Goal: Information Seeking & Learning: Learn about a topic

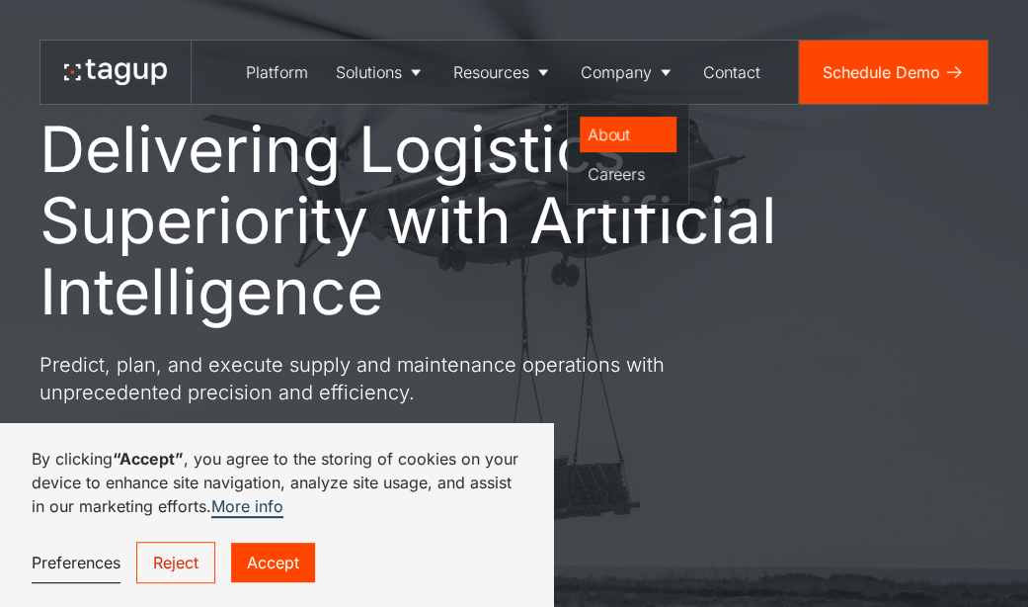
click at [593, 132] on div "About" at bounding box center [628, 134] width 81 height 24
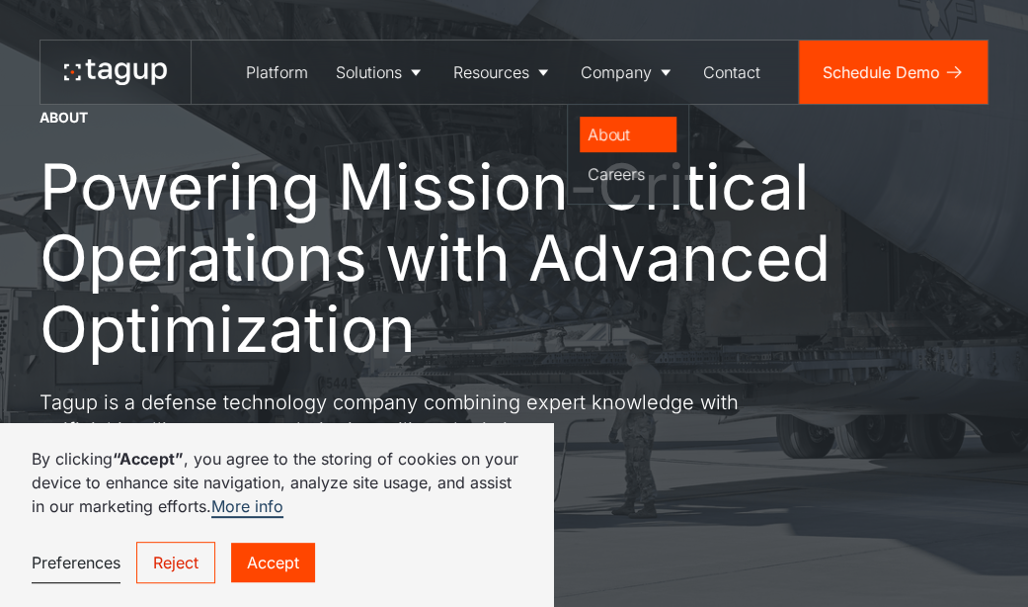
click at [612, 127] on div "About" at bounding box center [628, 134] width 81 height 24
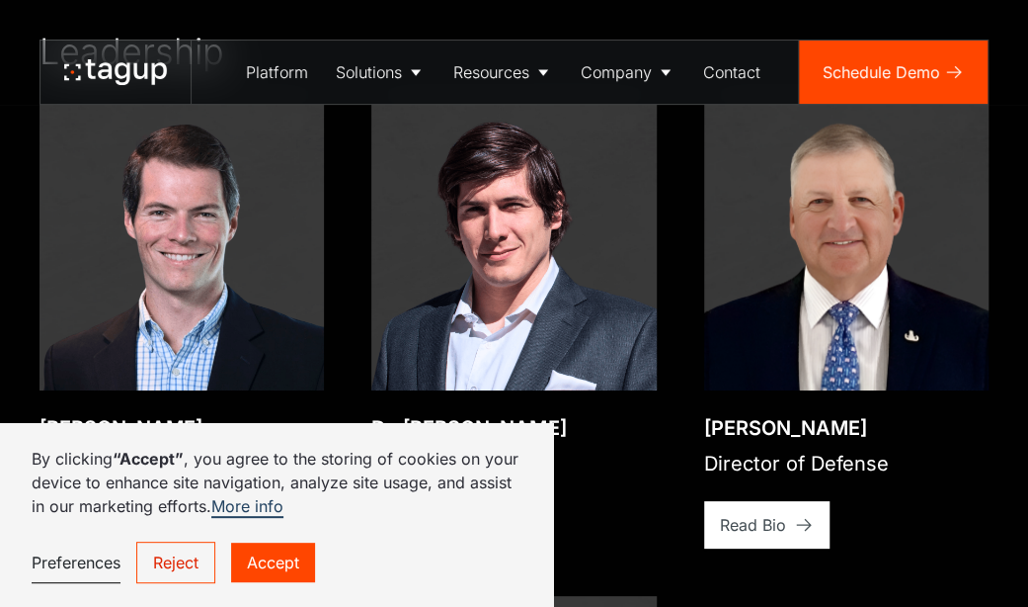
scroll to position [3062, 0]
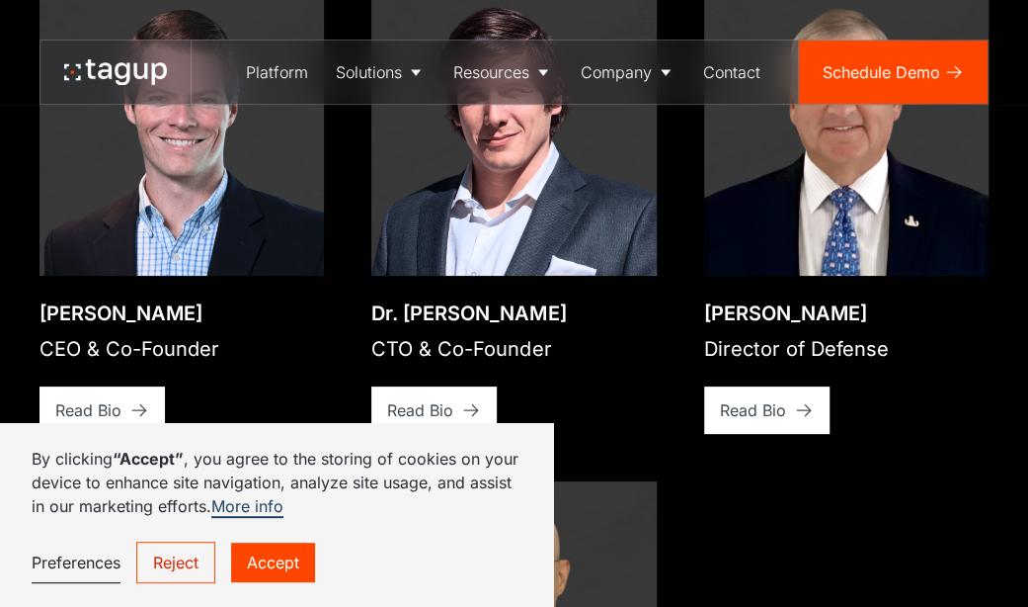
click at [298, 572] on link "Accept" at bounding box center [273, 562] width 84 height 40
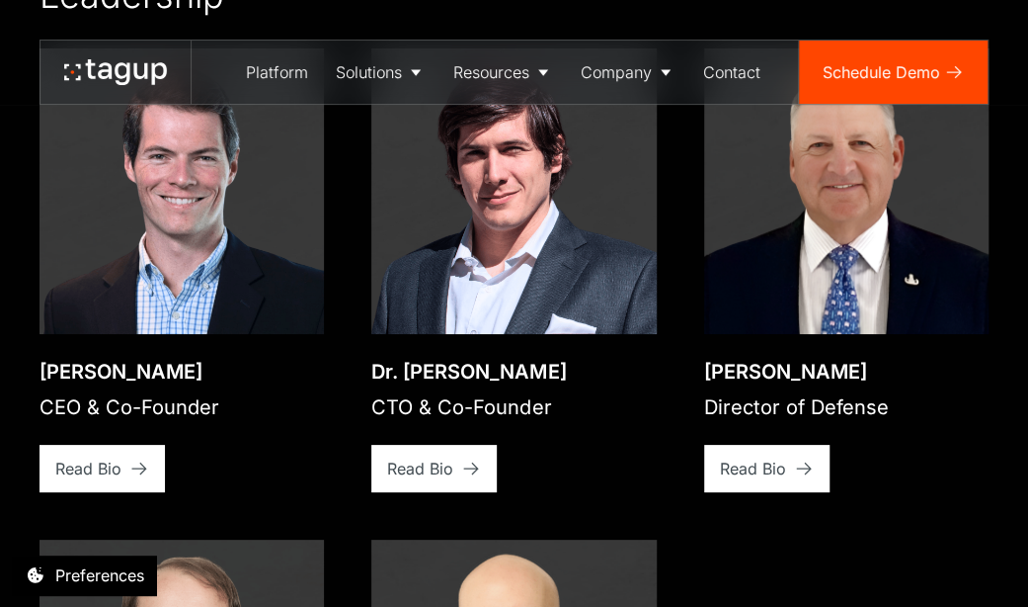
scroll to position [2963, 0]
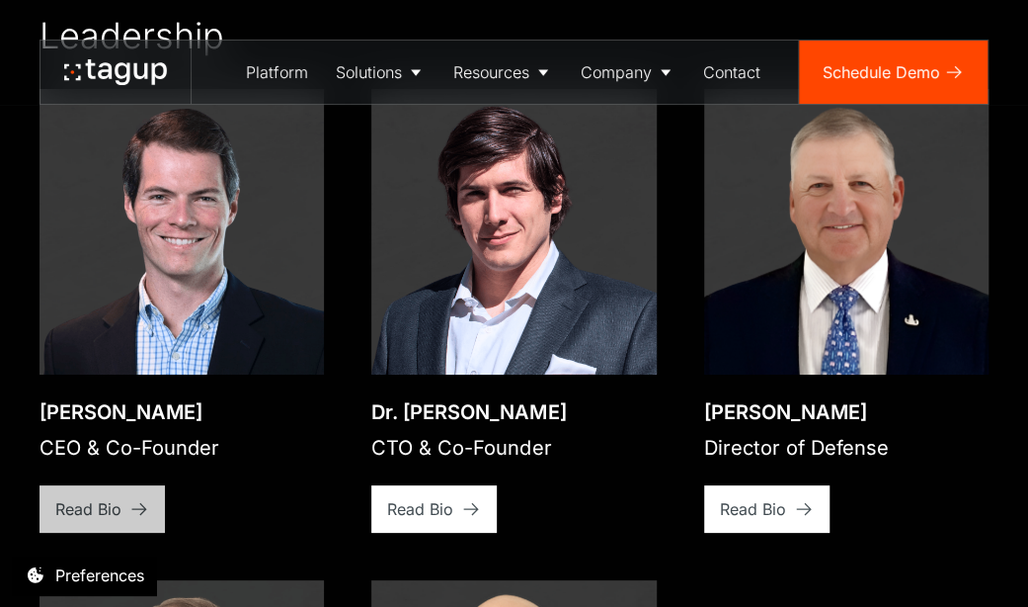
click at [107, 502] on div "Read Bio" at bounding box center [88, 509] width 66 height 24
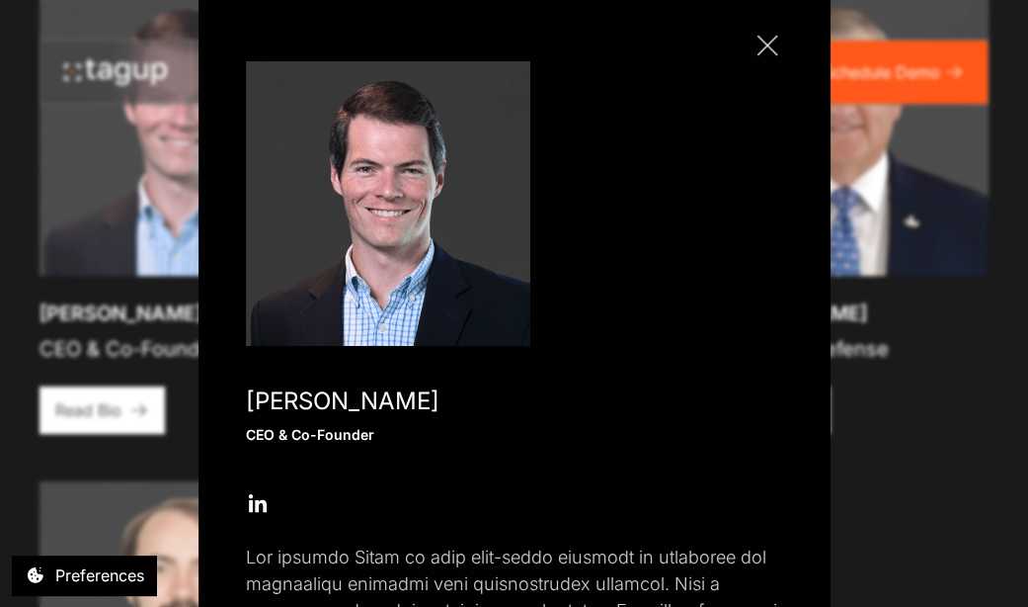
scroll to position [0, 0]
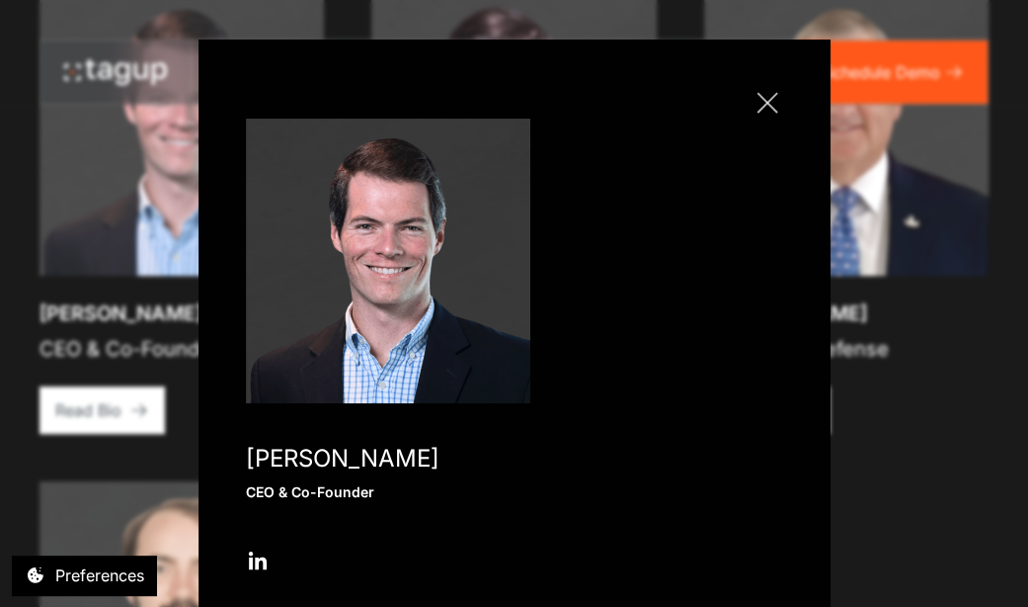
click at [752, 98] on link "Close popup" at bounding box center [768, 103] width 32 height 32
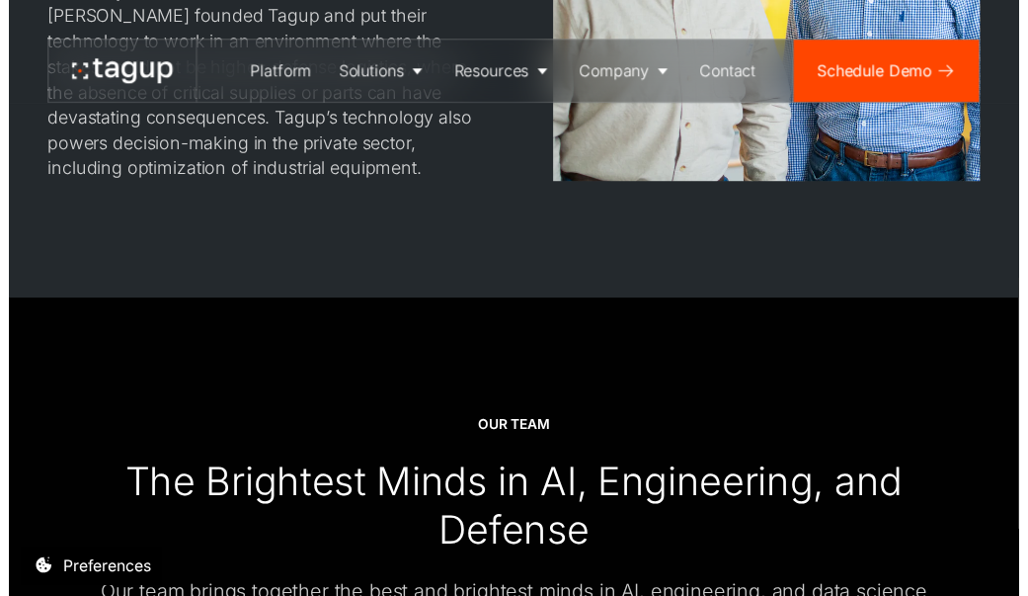
scroll to position [2262, 0]
